Goal: Entertainment & Leisure: Browse casually

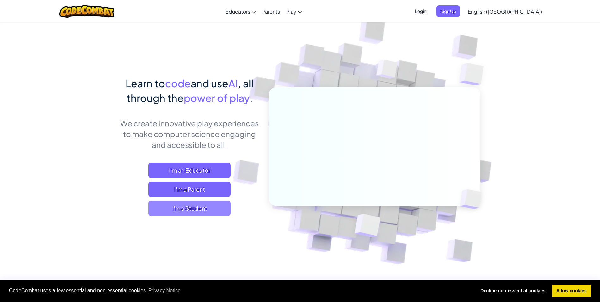
click at [179, 207] on span "I'm a Student" at bounding box center [189, 207] width 82 height 15
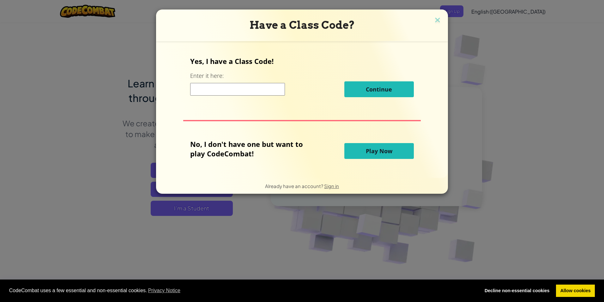
click at [388, 150] on span "Play Now" at bounding box center [379, 151] width 27 height 8
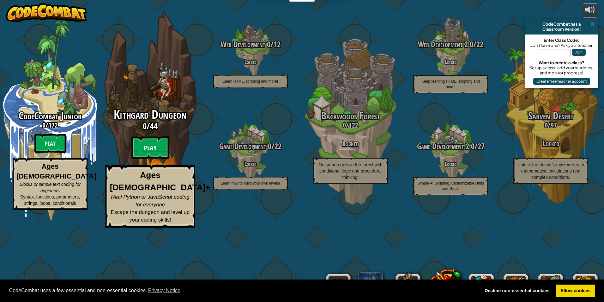
click at [149, 159] on btn "Play" at bounding box center [150, 147] width 38 height 23
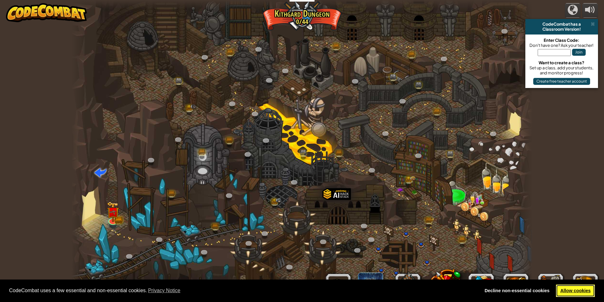
click at [578, 295] on link "Allow cookies" at bounding box center [575, 290] width 39 height 13
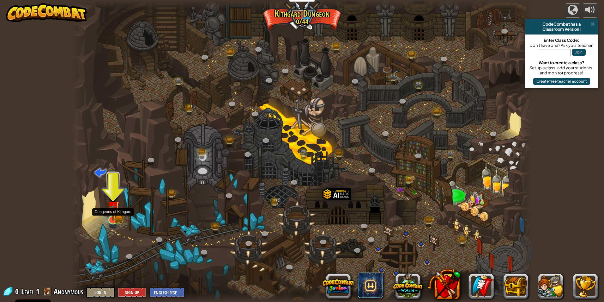
click at [115, 218] on img at bounding box center [113, 207] width 12 height 28
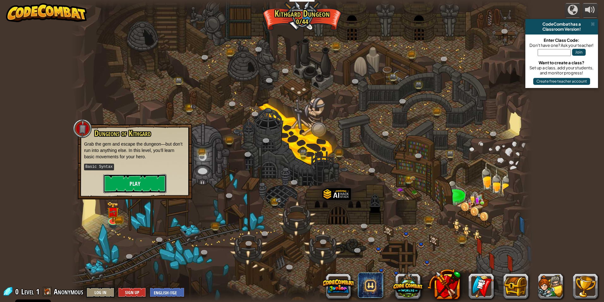
click at [139, 178] on button "Play" at bounding box center [134, 183] width 63 height 19
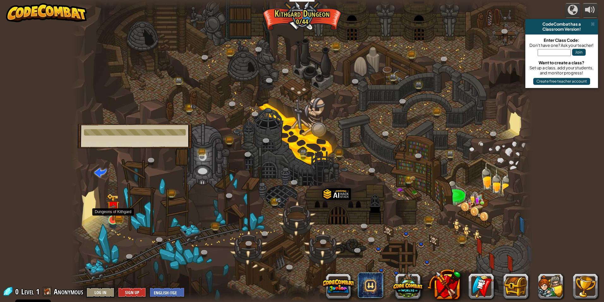
click at [116, 211] on img at bounding box center [112, 206] width 7 height 7
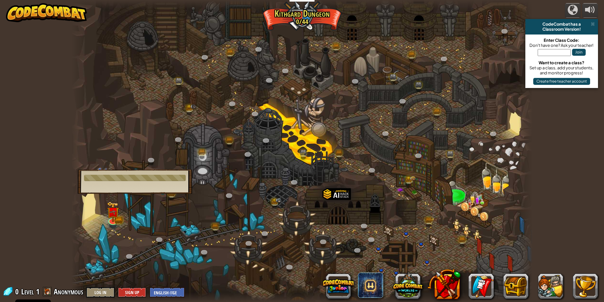
click at [195, 137] on div at bounding box center [302, 151] width 462 height 302
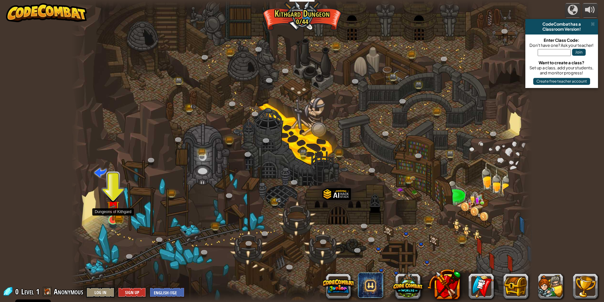
click at [110, 211] on img at bounding box center [112, 206] width 7 height 7
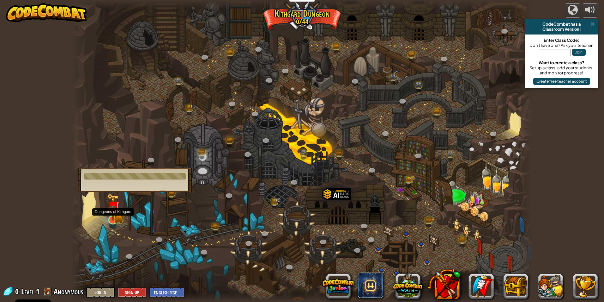
click at [117, 209] on img at bounding box center [112, 206] width 7 height 7
click at [112, 211] on img at bounding box center [112, 206] width 7 height 7
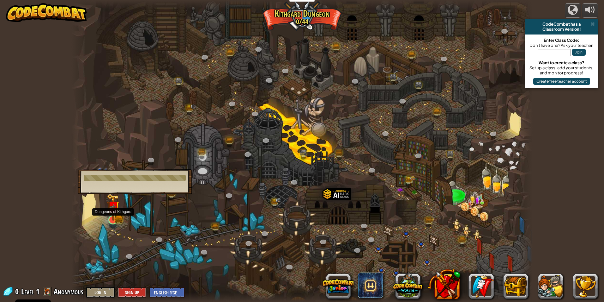
click at [112, 211] on img at bounding box center [112, 206] width 7 height 7
click at [109, 215] on img at bounding box center [113, 207] width 12 height 28
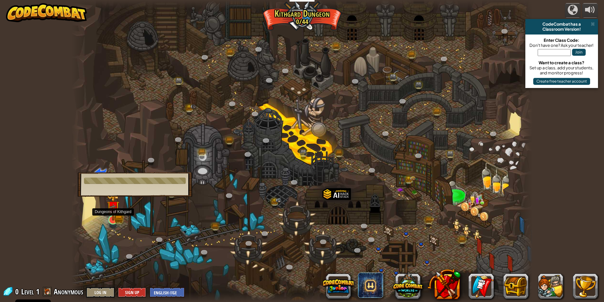
click at [109, 215] on img at bounding box center [113, 207] width 12 height 28
click at [227, 229] on div at bounding box center [302, 151] width 462 height 302
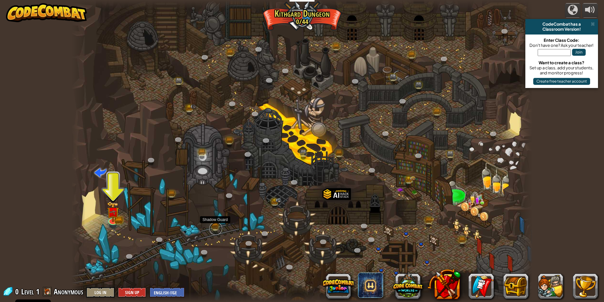
click at [217, 227] on link at bounding box center [216, 228] width 13 height 13
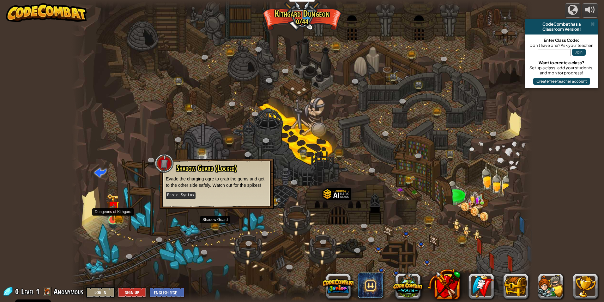
click at [115, 205] on img at bounding box center [113, 207] width 12 height 28
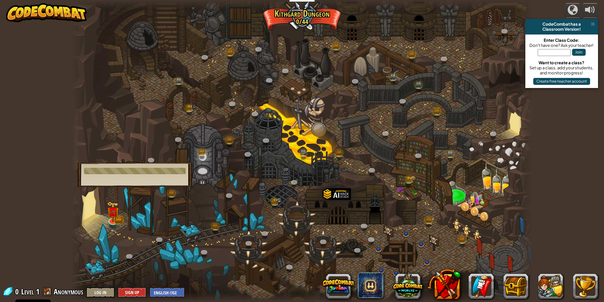
click at [140, 176] on div "Dungeons of [PERSON_NAME] Grab the gem and escape the dungeon—but don’t run int…" at bounding box center [135, 174] width 114 height 24
